Goal: Transaction & Acquisition: Purchase product/service

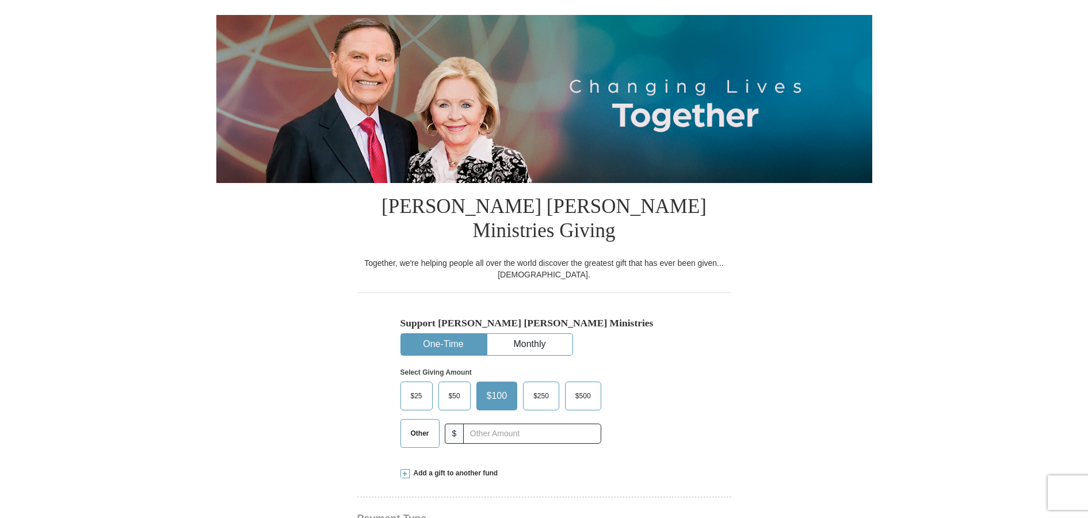
select select "CA"
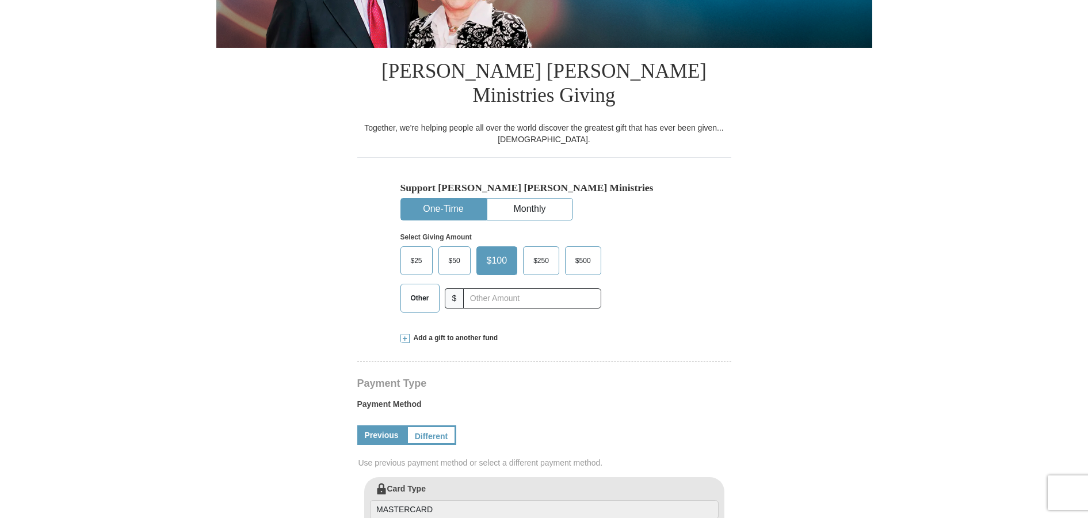
scroll to position [281, 0]
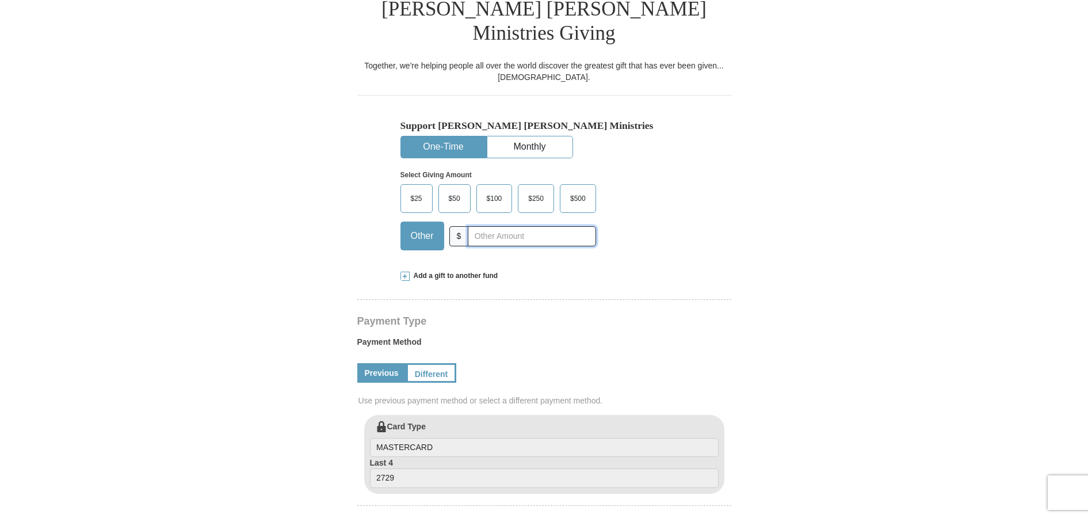
click at [488, 226] on input "text" at bounding box center [532, 236] width 128 height 20
type input "200"
click at [556, 316] on h4 "Payment Type" at bounding box center [544, 320] width 374 height 9
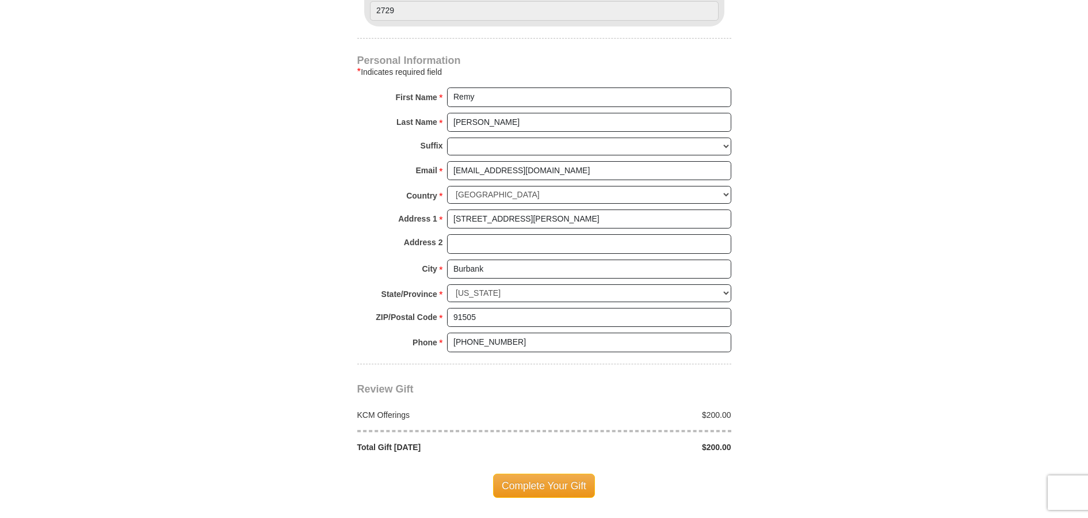
scroll to position [782, 0]
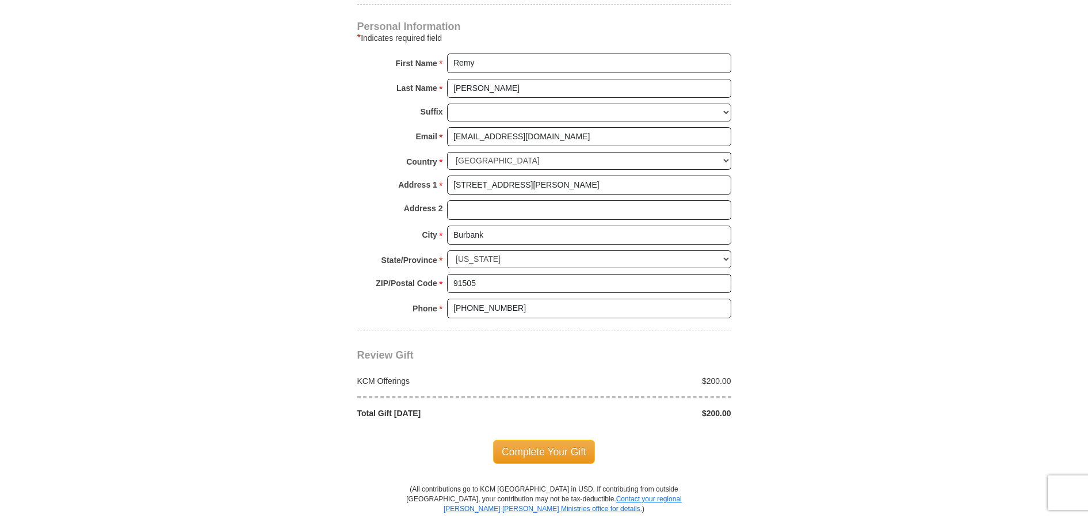
click at [567, 439] on span "Complete Your Gift" at bounding box center [544, 451] width 102 height 24
